Goal: Navigation & Orientation: Find specific page/section

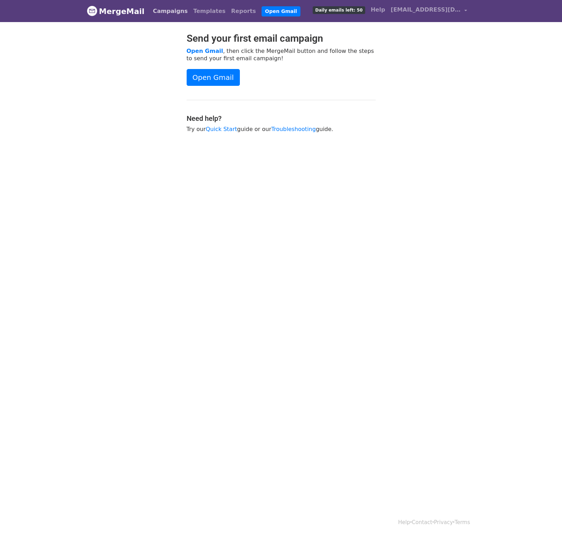
click at [158, 10] on link "Campaigns" at bounding box center [170, 11] width 40 height 14
click at [196, 12] on link "Templates" at bounding box center [209, 11] width 38 height 14
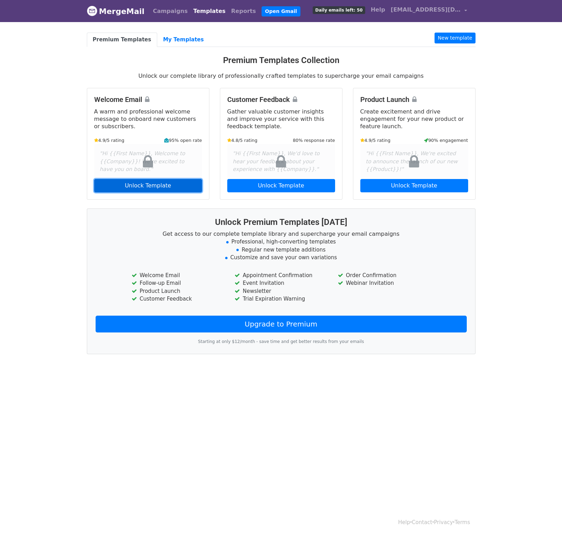
click at [127, 183] on link "Unlock Template" at bounding box center [148, 185] width 108 height 13
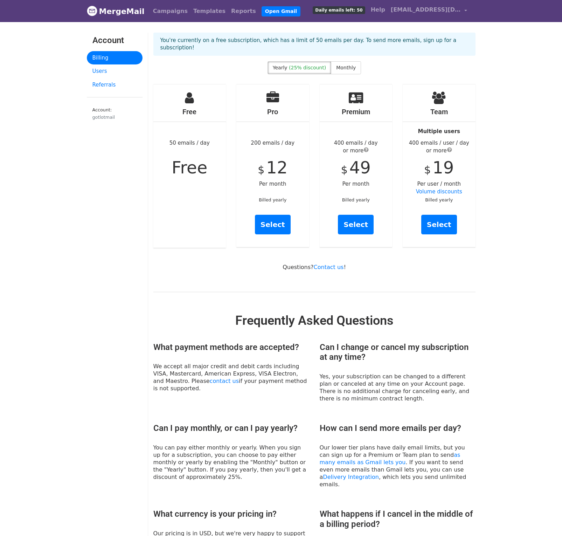
click at [185, 163] on span "Free" at bounding box center [190, 168] width 36 height 20
click at [107, 68] on link "Users" at bounding box center [115, 71] width 56 height 14
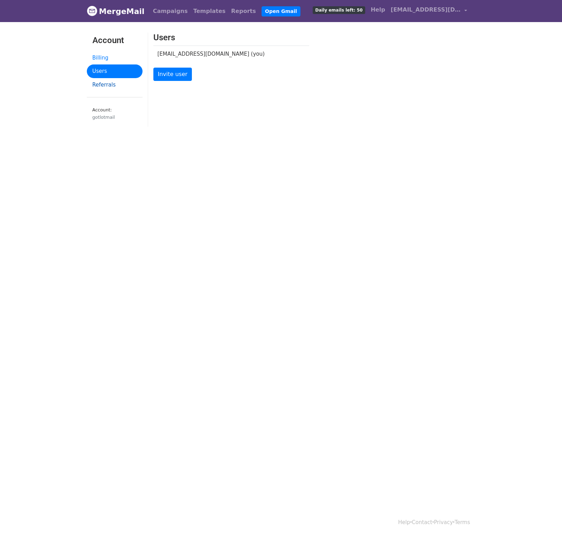
click at [109, 84] on link "Referrals" at bounding box center [115, 85] width 56 height 14
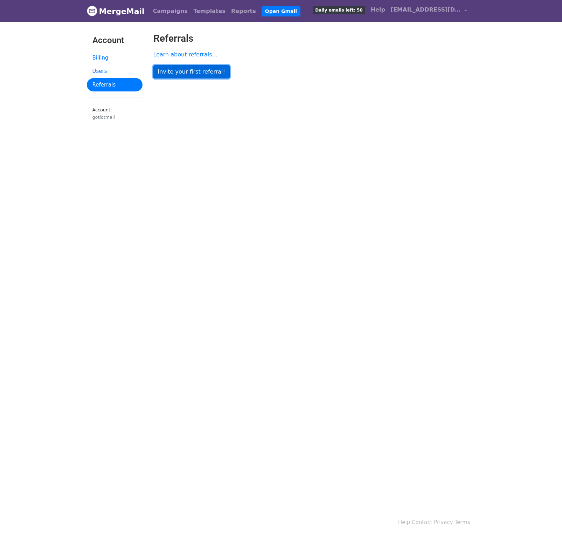
click at [179, 70] on link "Invite your first referral!" at bounding box center [191, 71] width 76 height 13
click at [214, 110] on div "Referrals ⟫ Invite Invite someone to join MergeMail to earn more email credits …" at bounding box center [314, 83] width 333 height 101
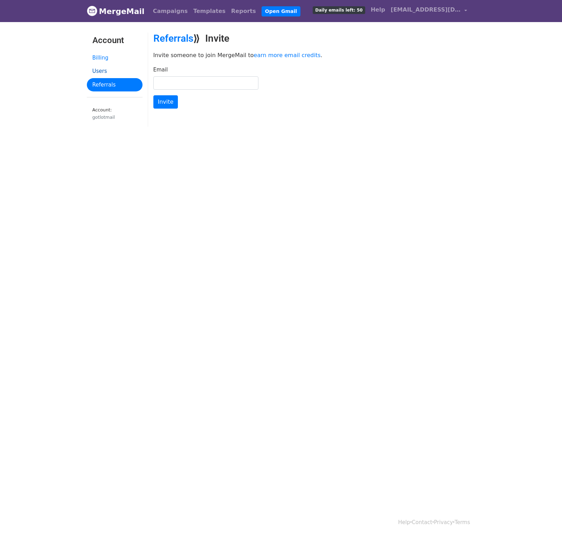
click at [99, 72] on link "Users" at bounding box center [115, 71] width 56 height 14
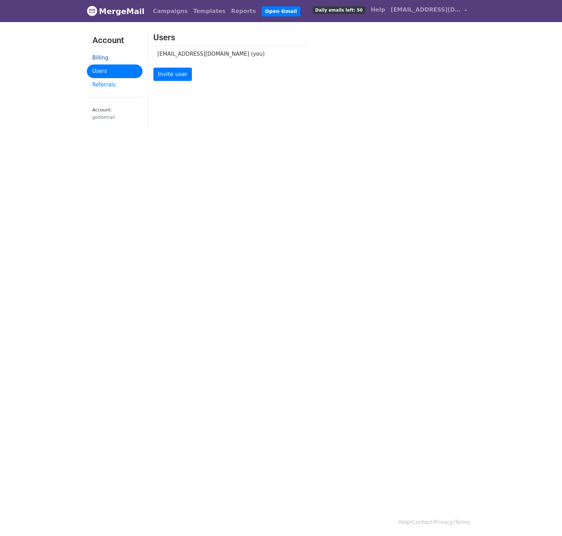
click at [103, 58] on link "Billing" at bounding box center [115, 58] width 56 height 14
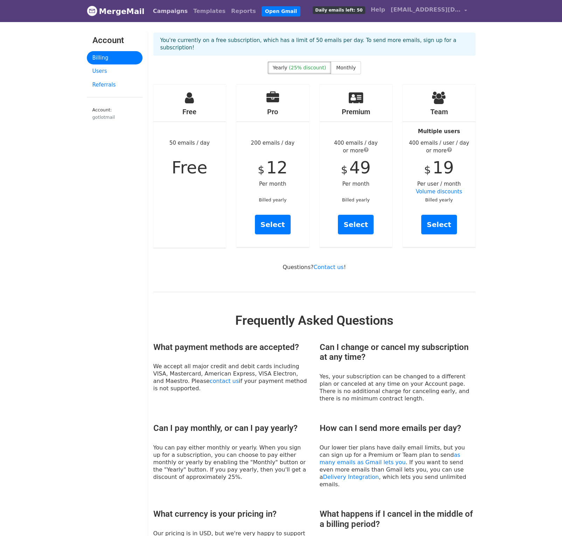
click at [162, 11] on link "Campaigns" at bounding box center [170, 11] width 40 height 14
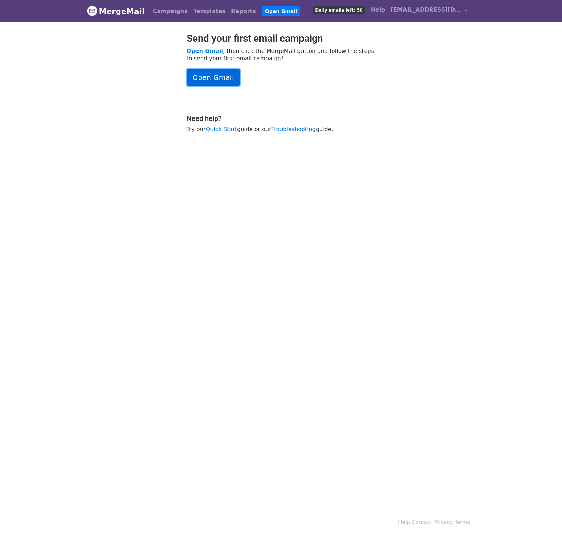
click at [208, 77] on link "Open Gmail" at bounding box center [213, 77] width 53 height 17
